Goal: Find specific page/section

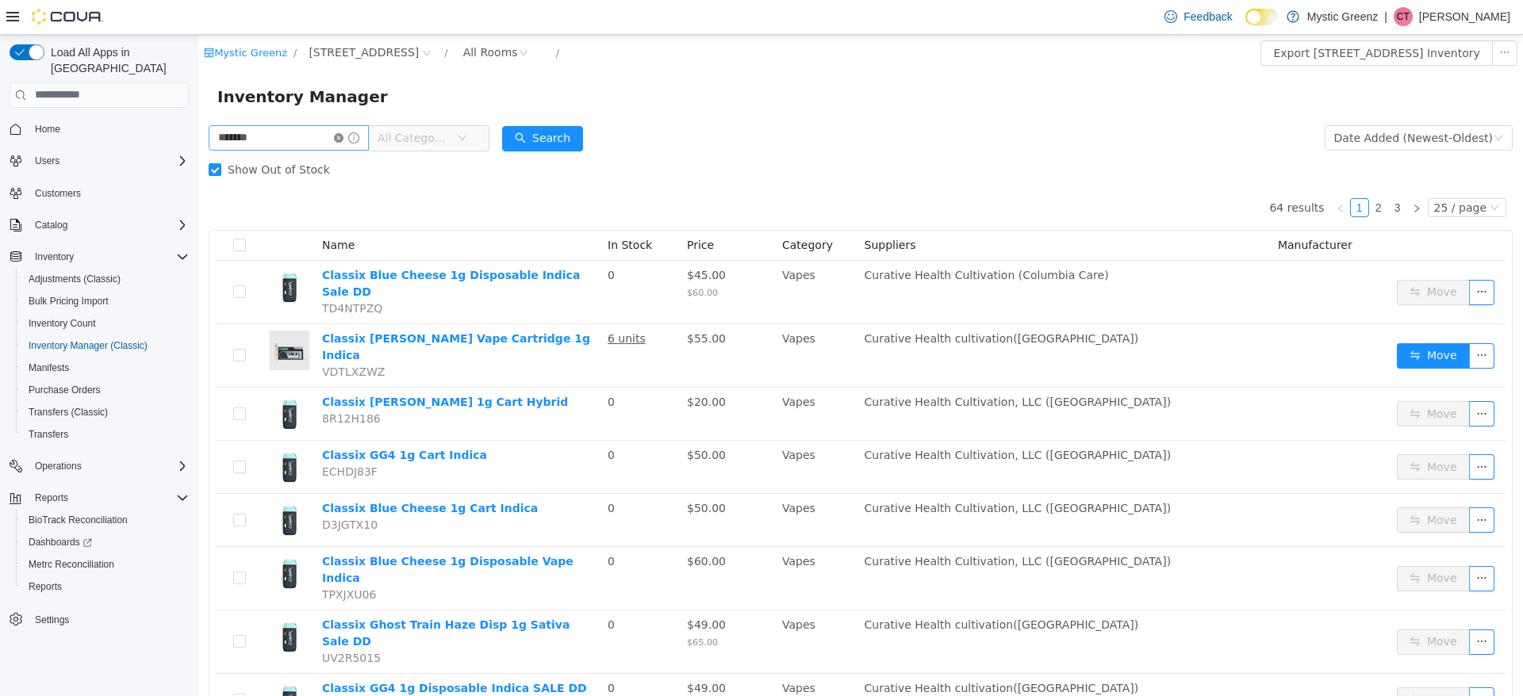
click at [343, 133] on icon "icon: close-circle" at bounding box center [339, 137] width 10 height 10
